Goal: Information Seeking & Learning: Learn about a topic

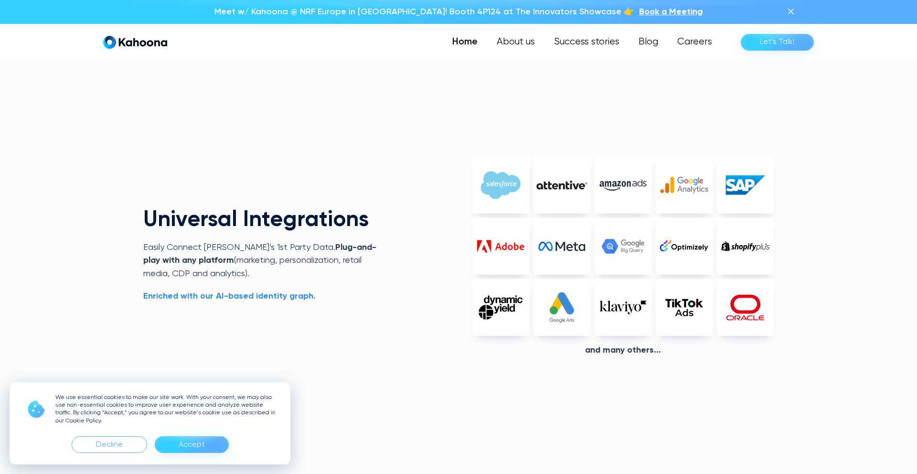
scroll to position [2261, 0]
click at [203, 441] on div "Accept" at bounding box center [192, 444] width 26 height 15
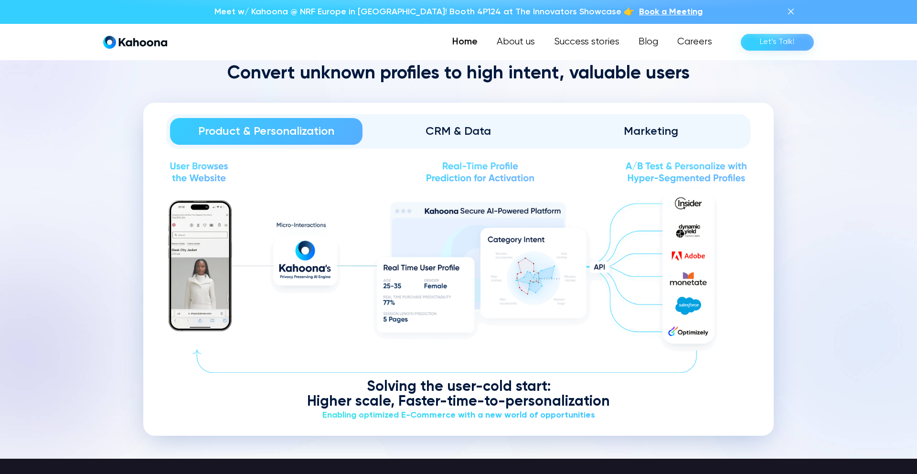
scroll to position [1153, 0]
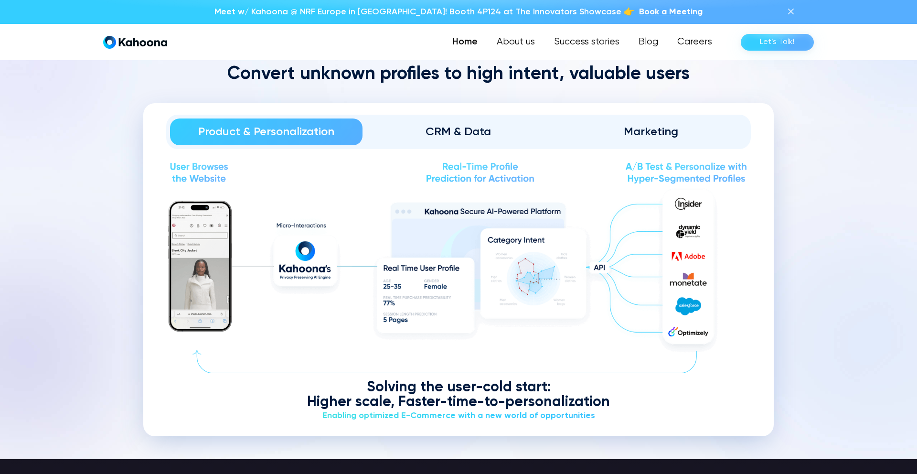
click at [478, 132] on div "CRM & Data" at bounding box center [459, 131] width 166 height 15
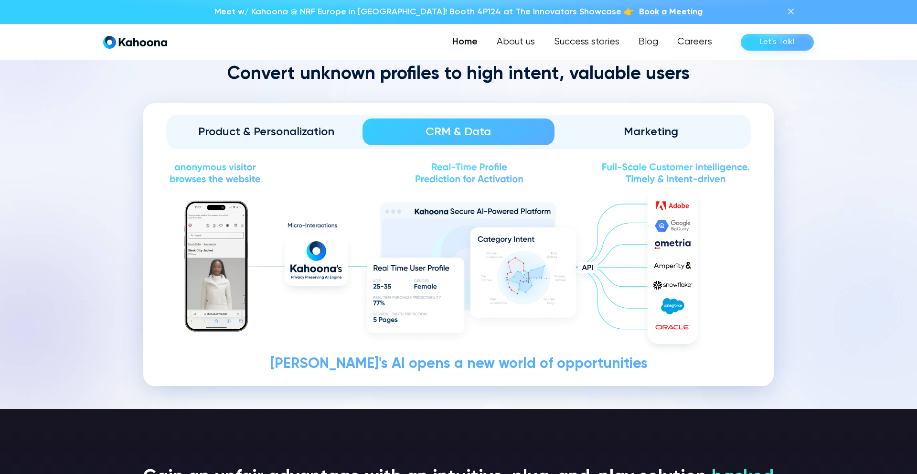
click at [646, 130] on div "Marketing" at bounding box center [651, 131] width 166 height 15
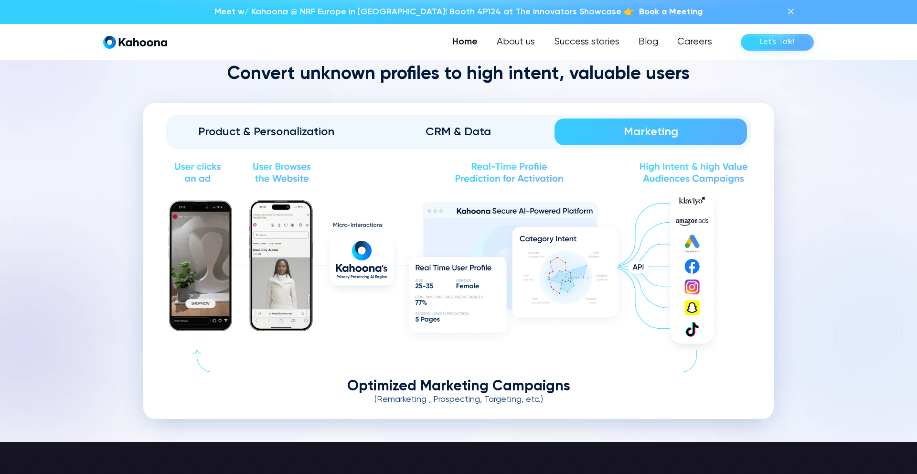
click at [338, 130] on div "Product & Personalization" at bounding box center [266, 131] width 166 height 15
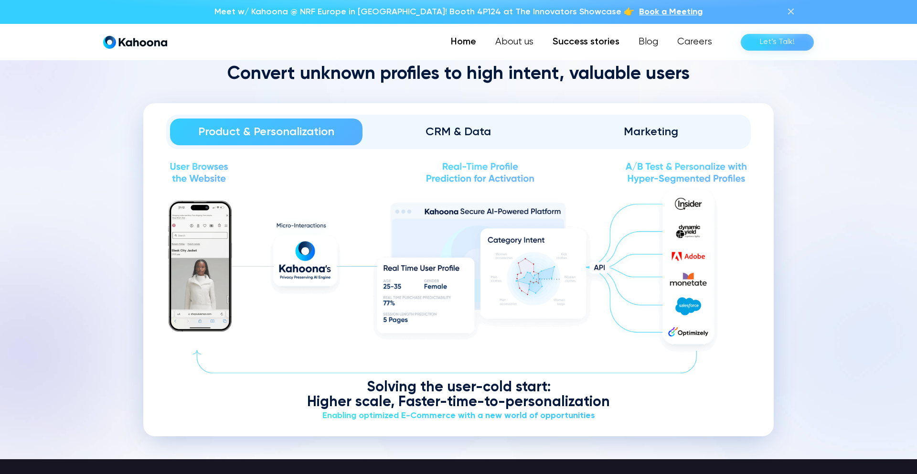
click at [608, 38] on link "Success stories" at bounding box center [586, 41] width 86 height 19
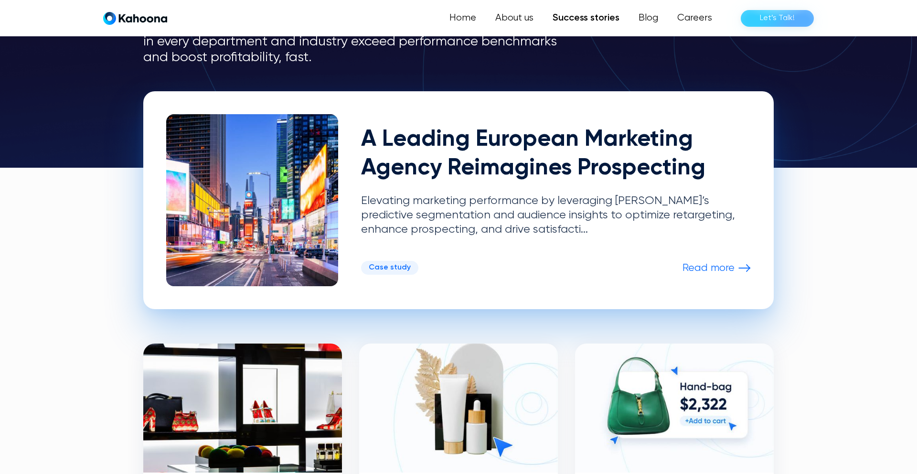
scroll to position [182, 0]
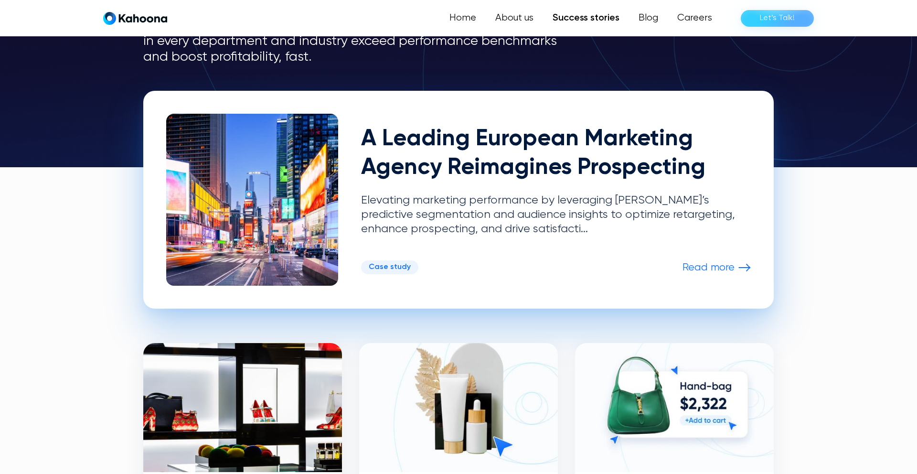
click at [726, 268] on p "Read more" at bounding box center [708, 267] width 52 height 12
